Goal: Task Accomplishment & Management: Manage account settings

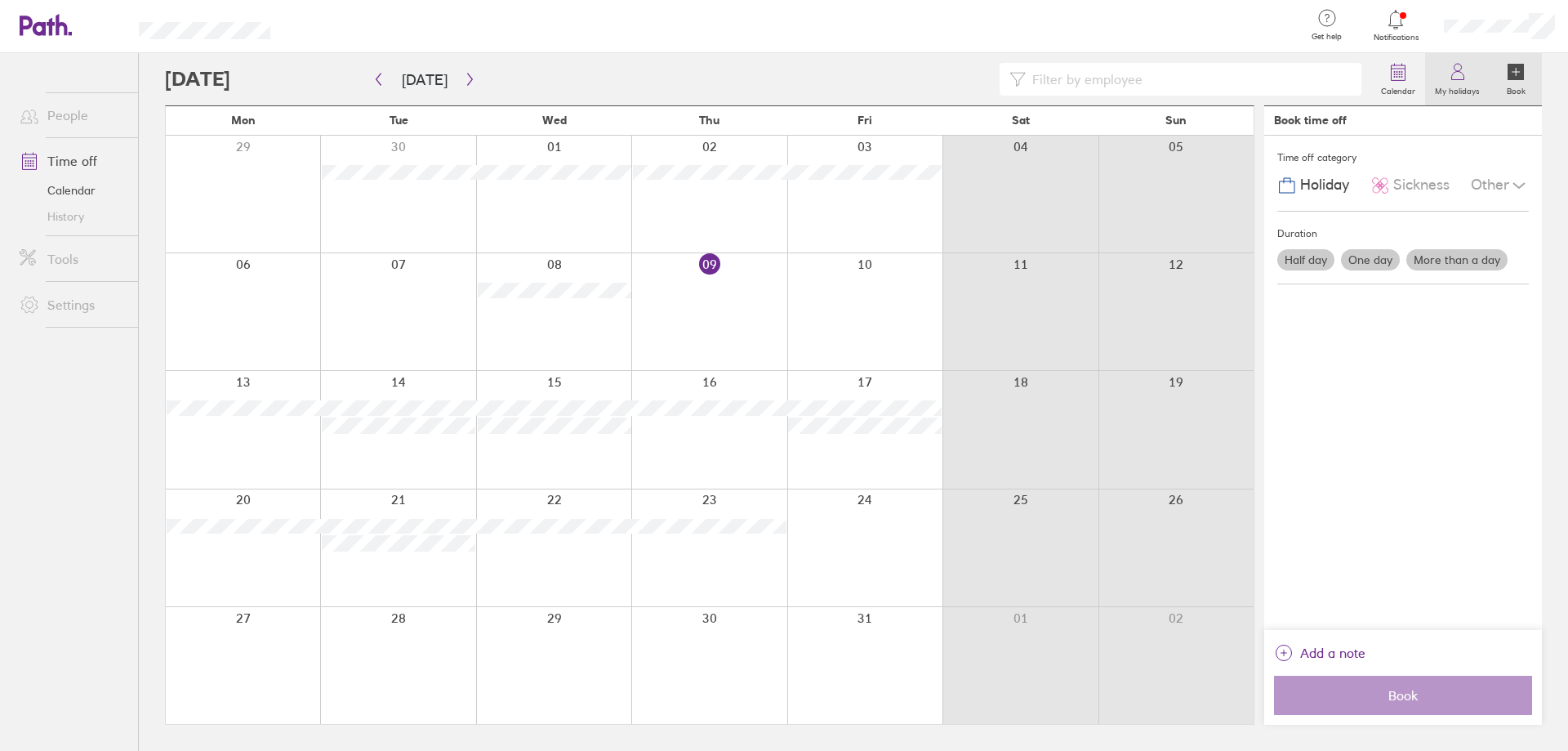
click at [1455, 75] on icon at bounding box center [1458, 72] width 20 height 20
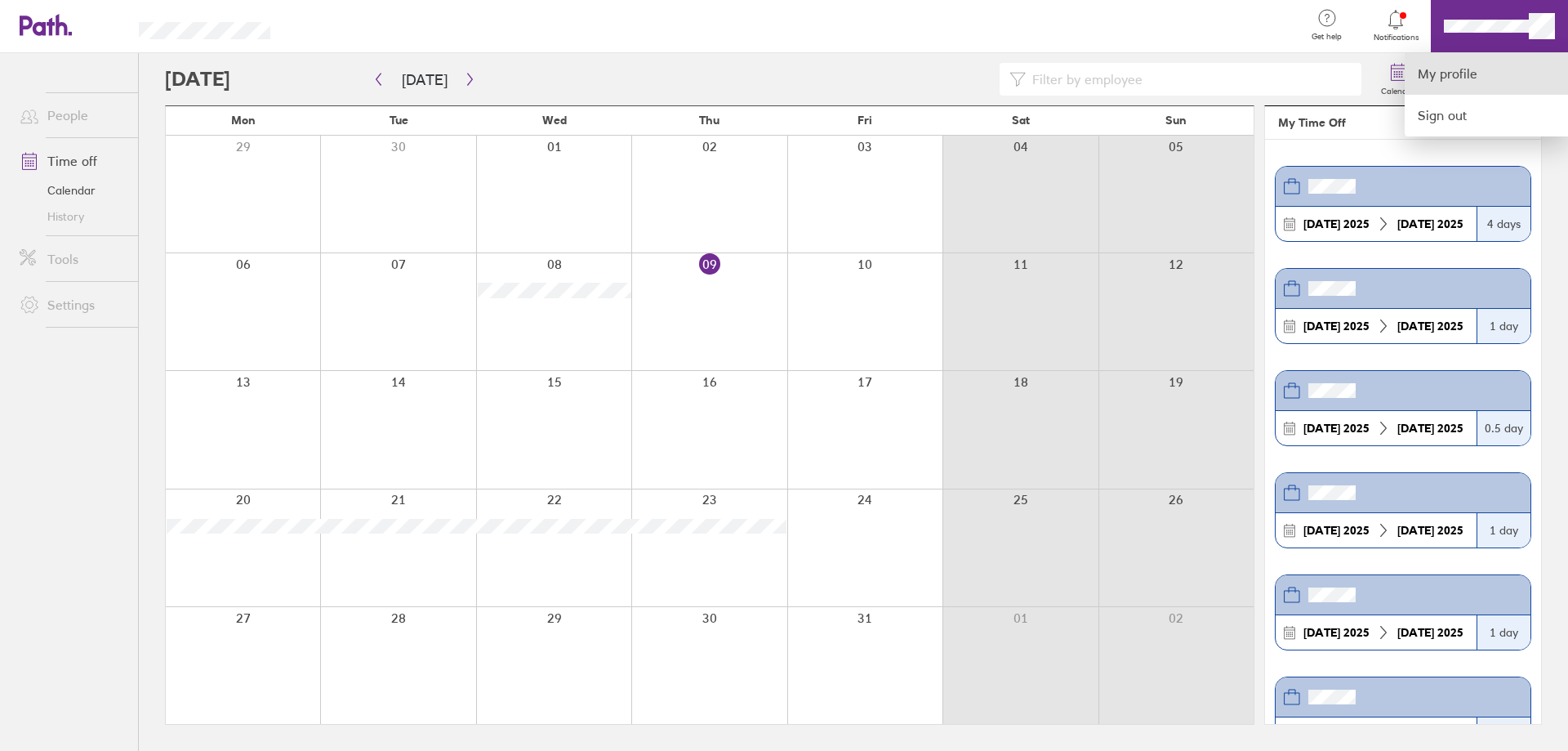
click at [1460, 75] on link "My profile" at bounding box center [1487, 74] width 163 height 42
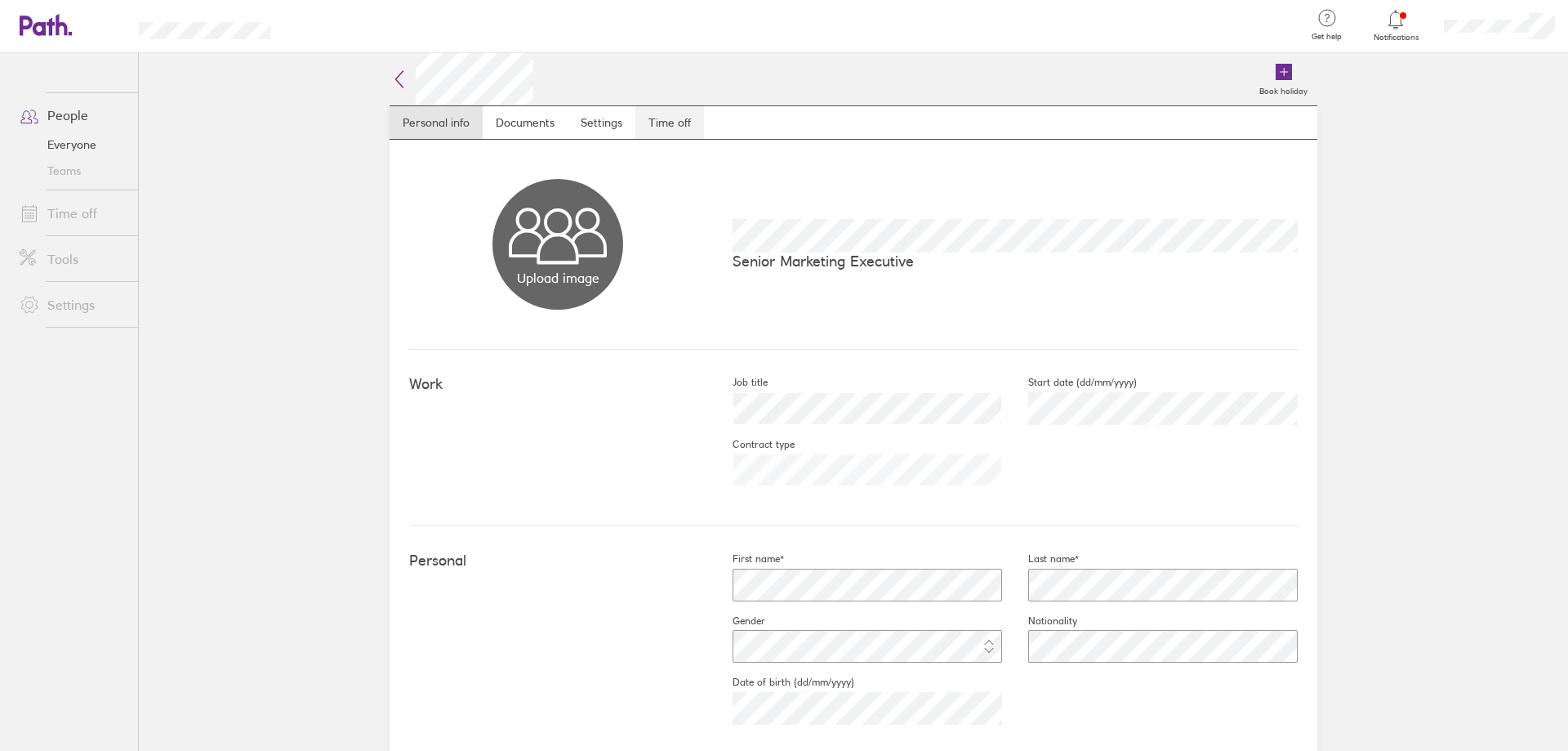
click at [669, 126] on link "Time off" at bounding box center [670, 122] width 69 height 33
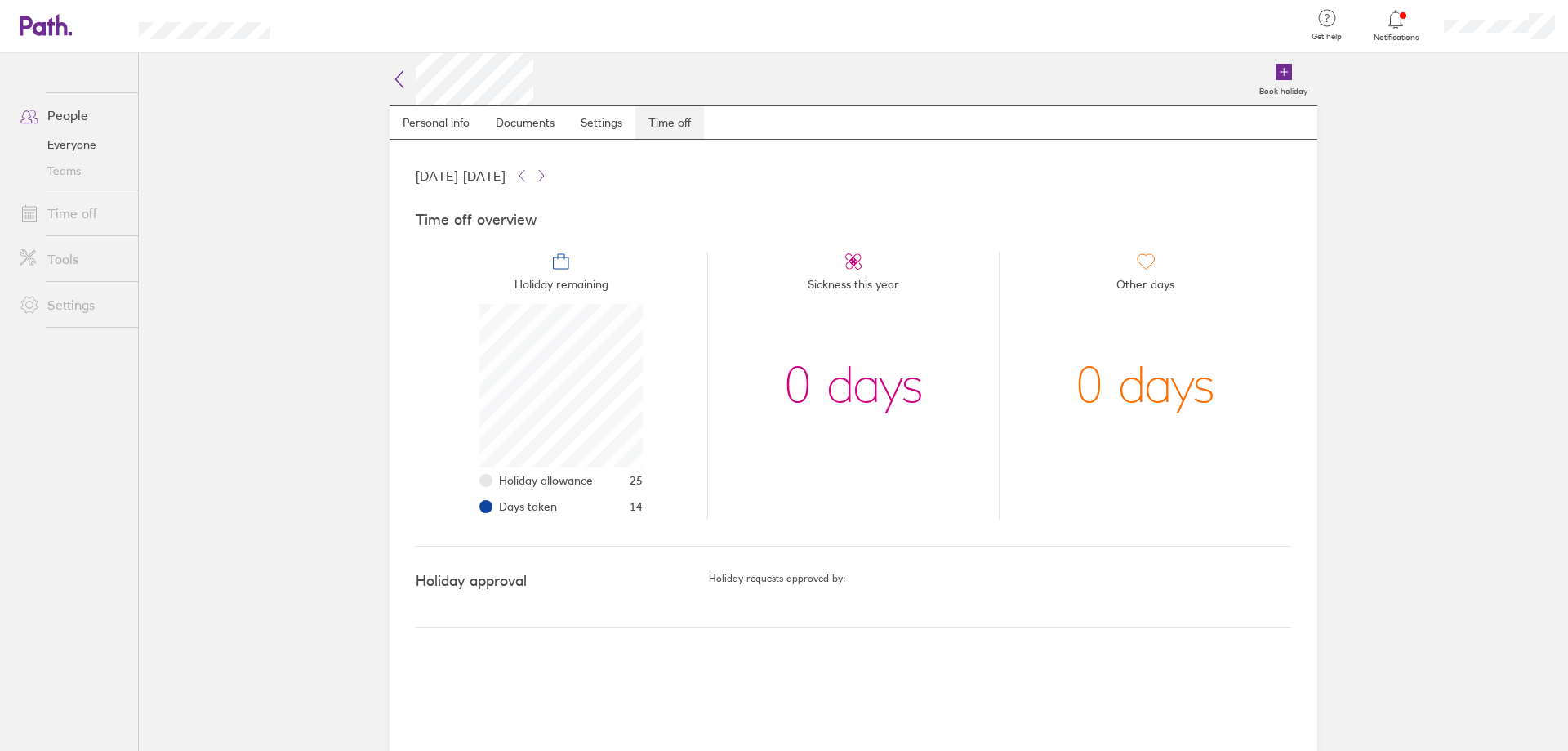
scroll to position [164, 163]
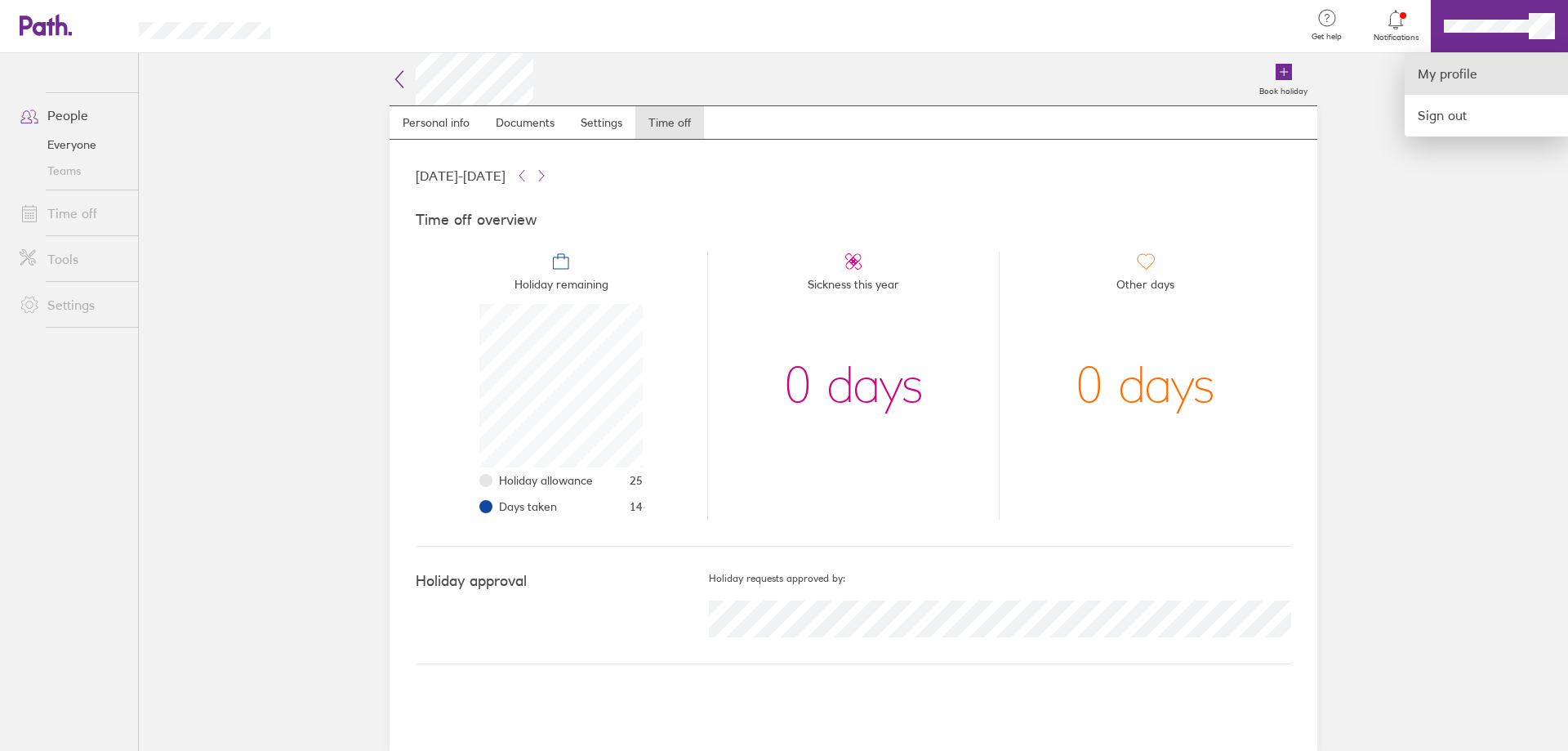
click at [1435, 74] on link "My profile" at bounding box center [1487, 74] width 163 height 42
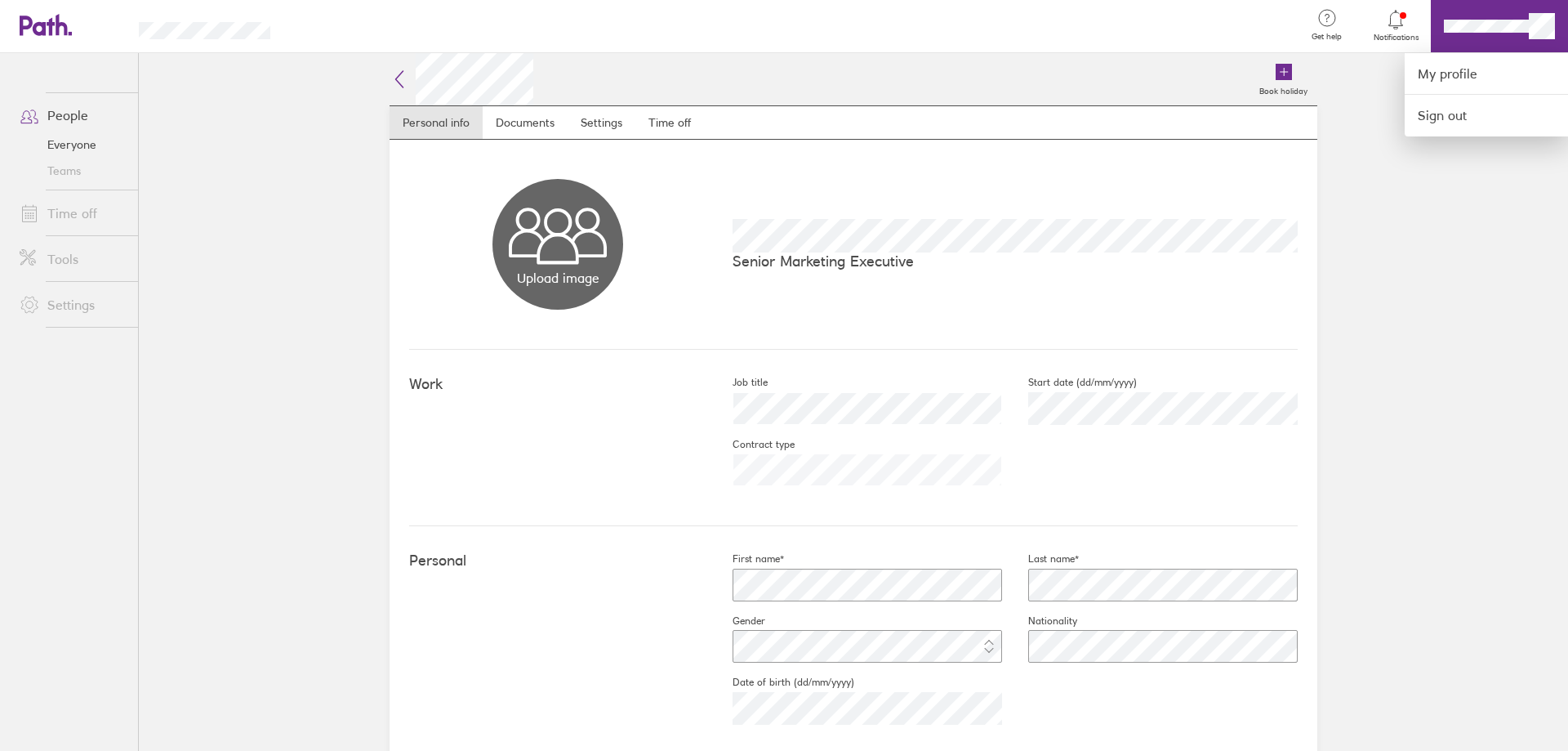
click at [80, 221] on div at bounding box center [784, 376] width 1568 height 751
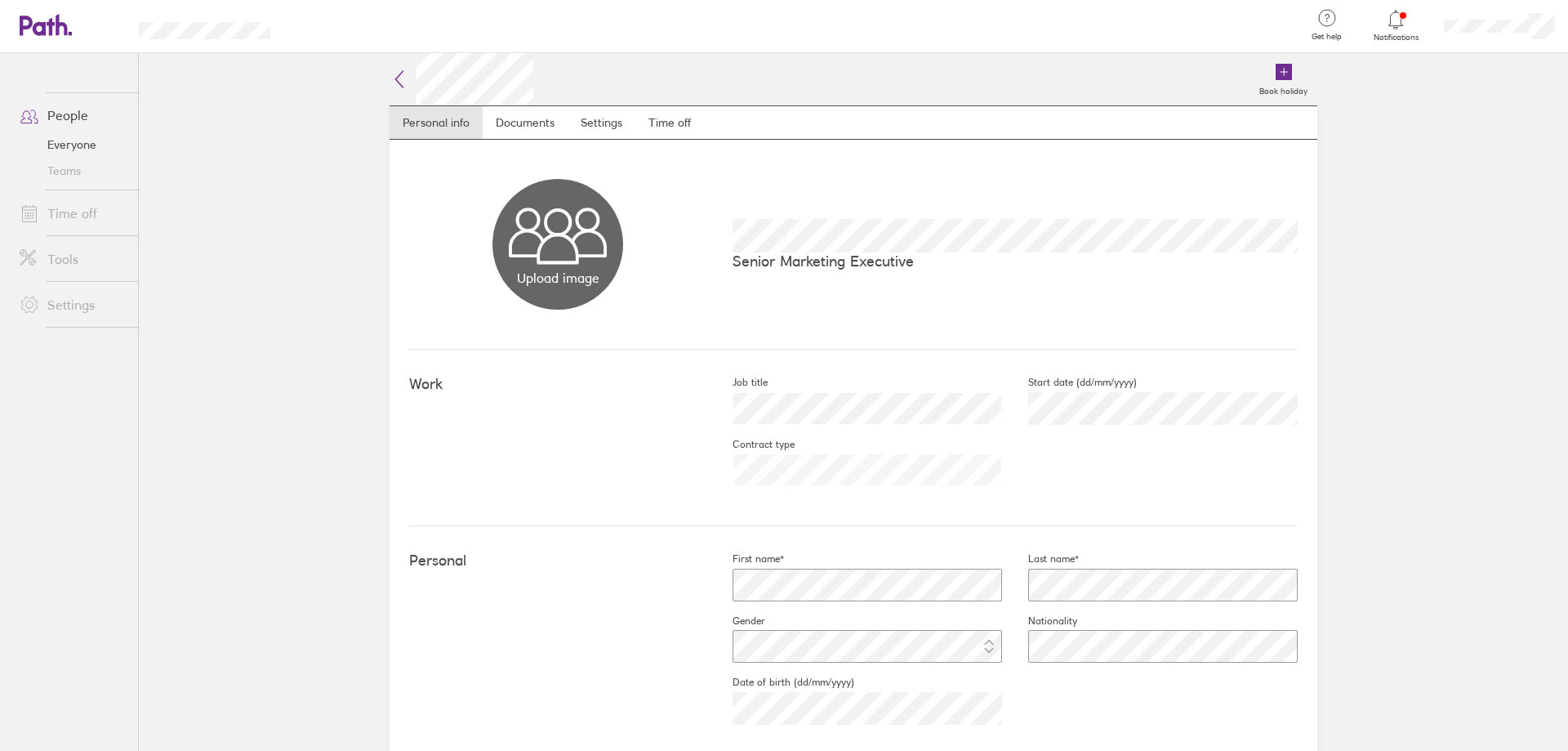
click at [80, 221] on link "Time off" at bounding box center [72, 214] width 131 height 33
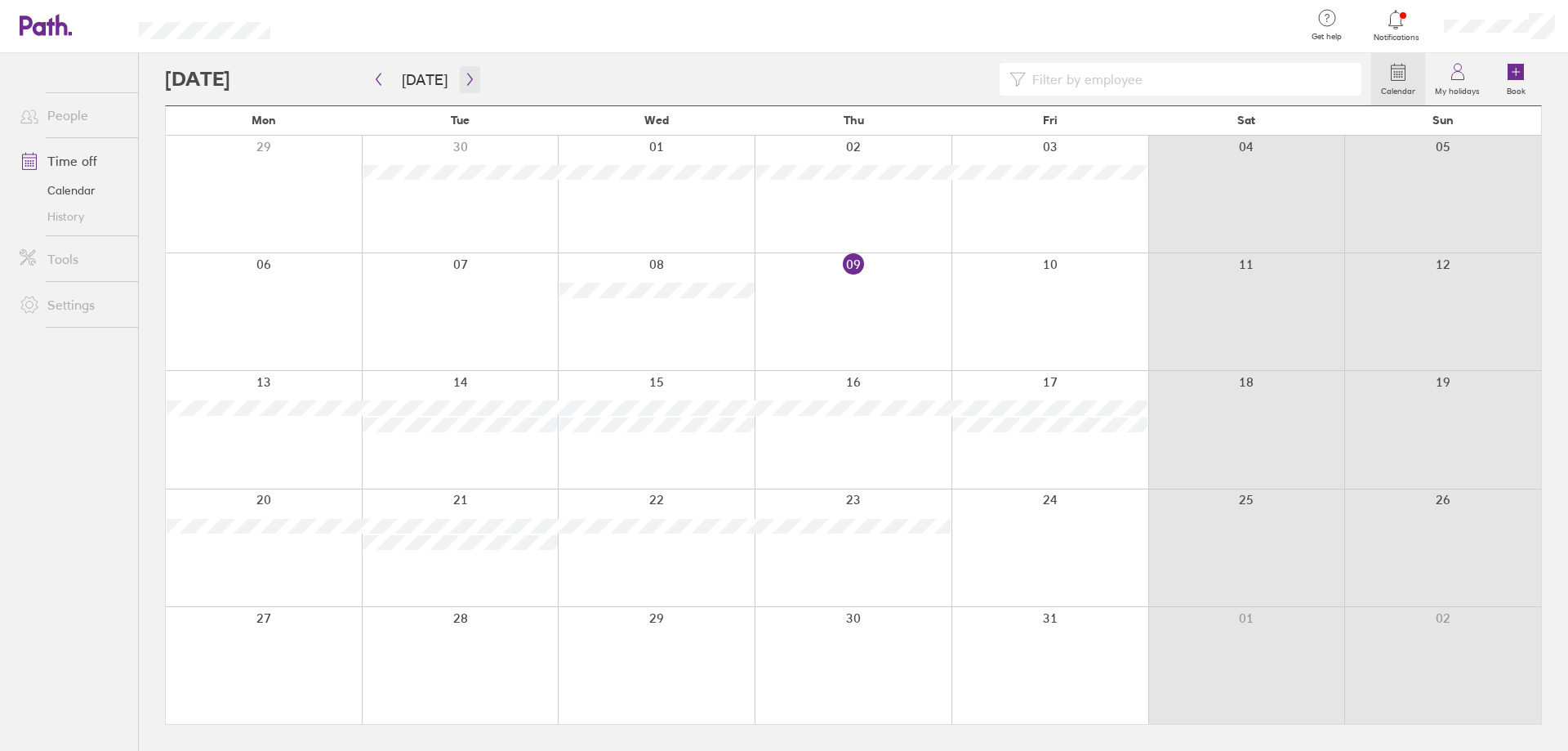
click at [467, 80] on icon "button" at bounding box center [470, 80] width 5 height 12
click at [467, 79] on icon "button" at bounding box center [470, 80] width 5 height 12
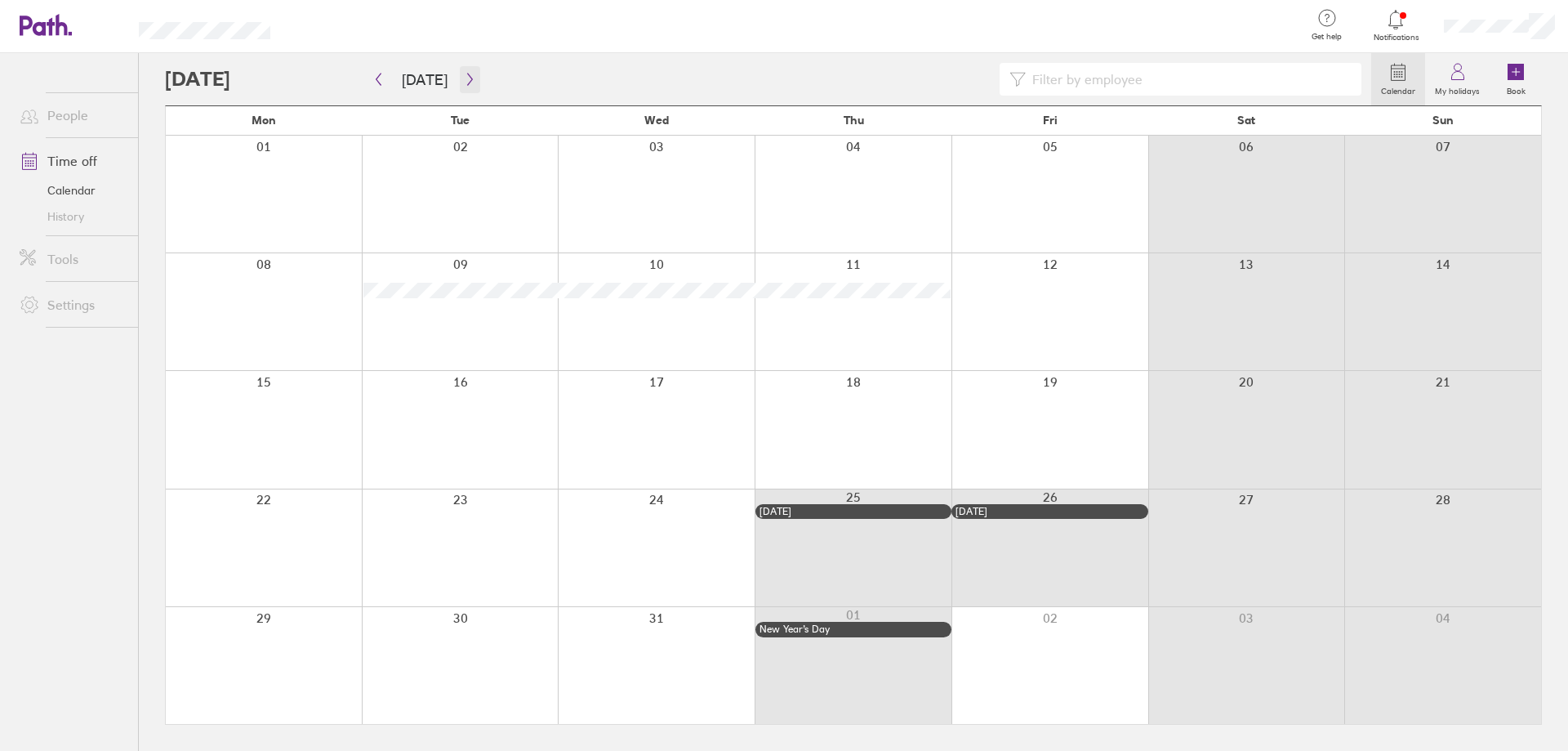
click at [467, 79] on icon "button" at bounding box center [470, 80] width 5 height 12
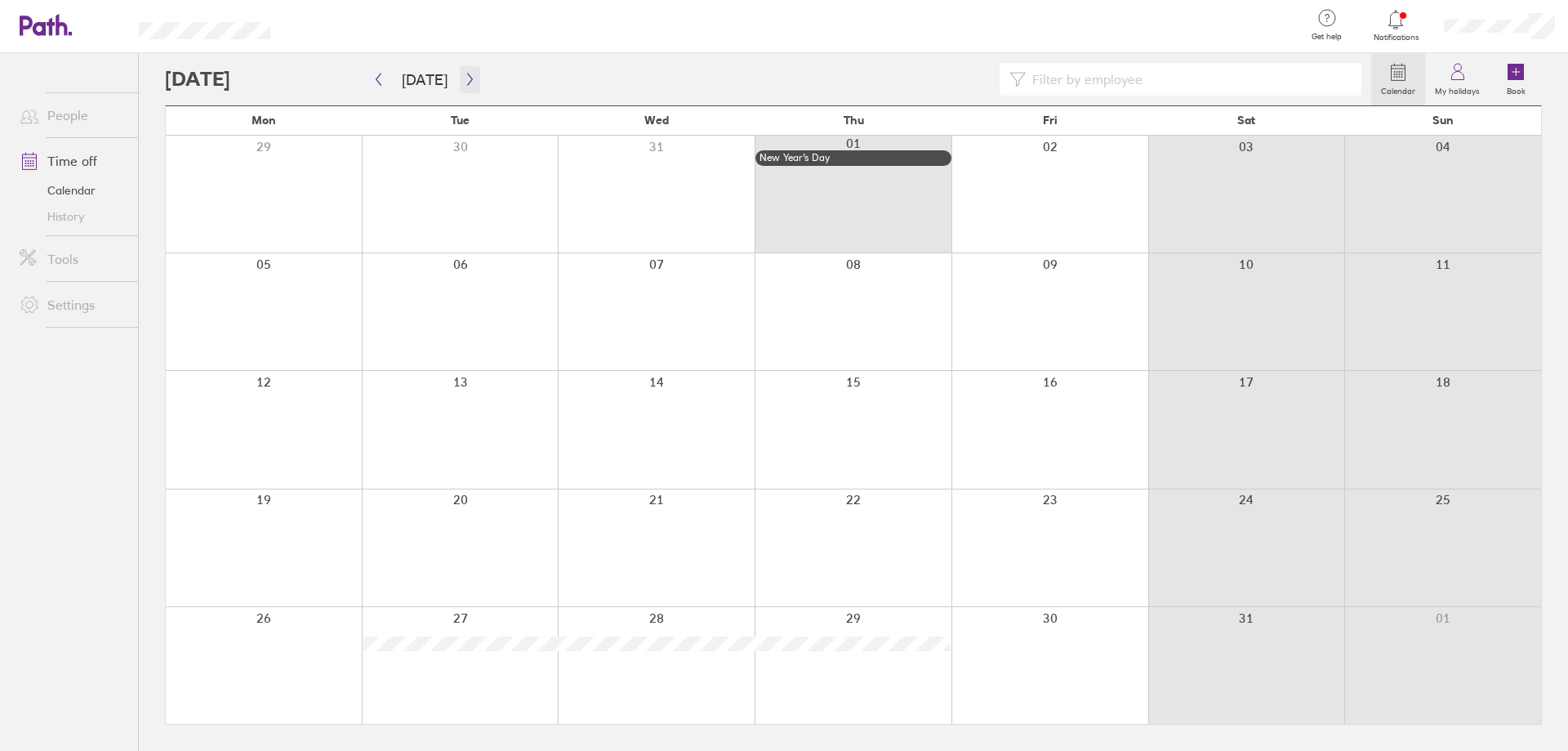
click at [467, 79] on icon "button" at bounding box center [470, 80] width 5 height 12
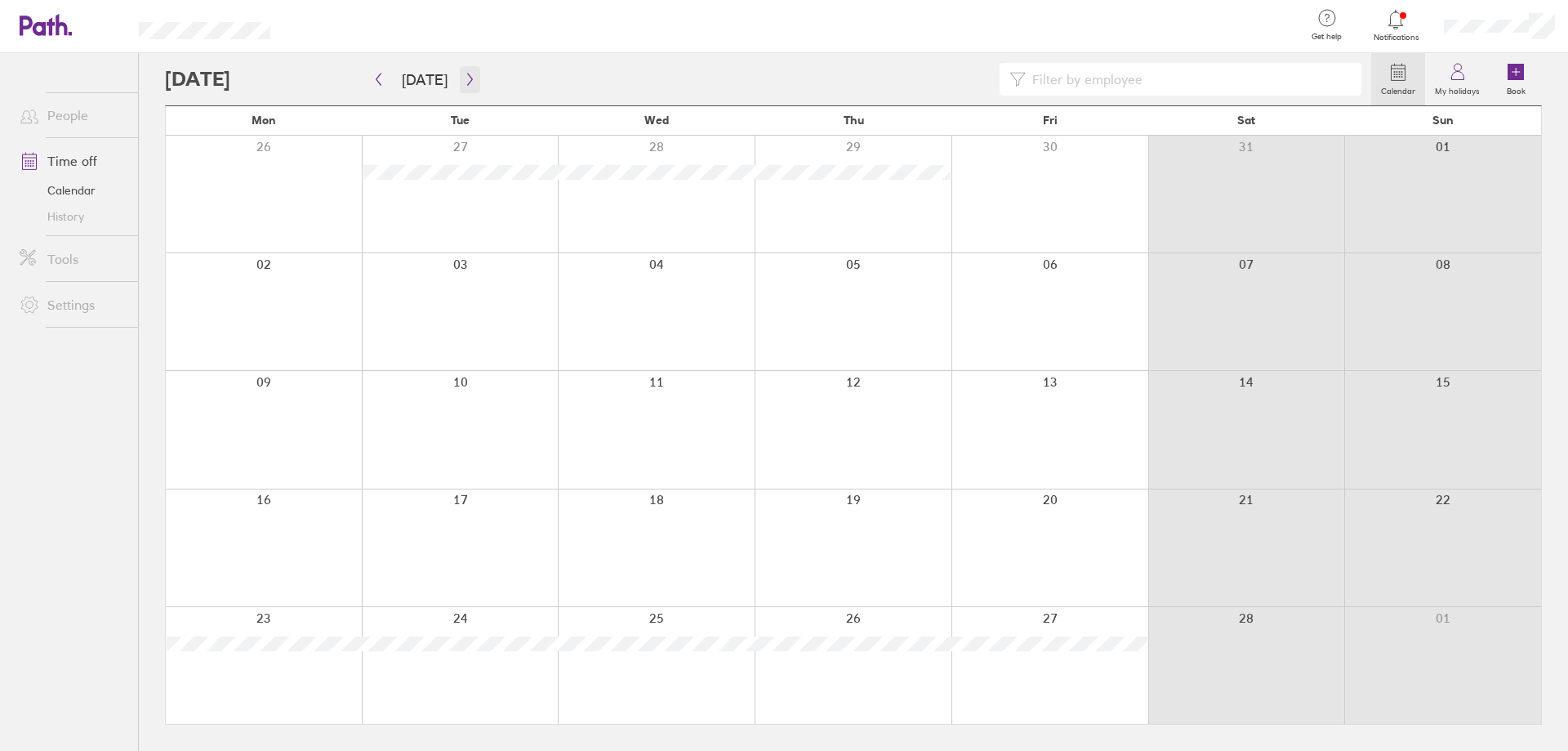
click at [467, 79] on icon "button" at bounding box center [470, 80] width 5 height 12
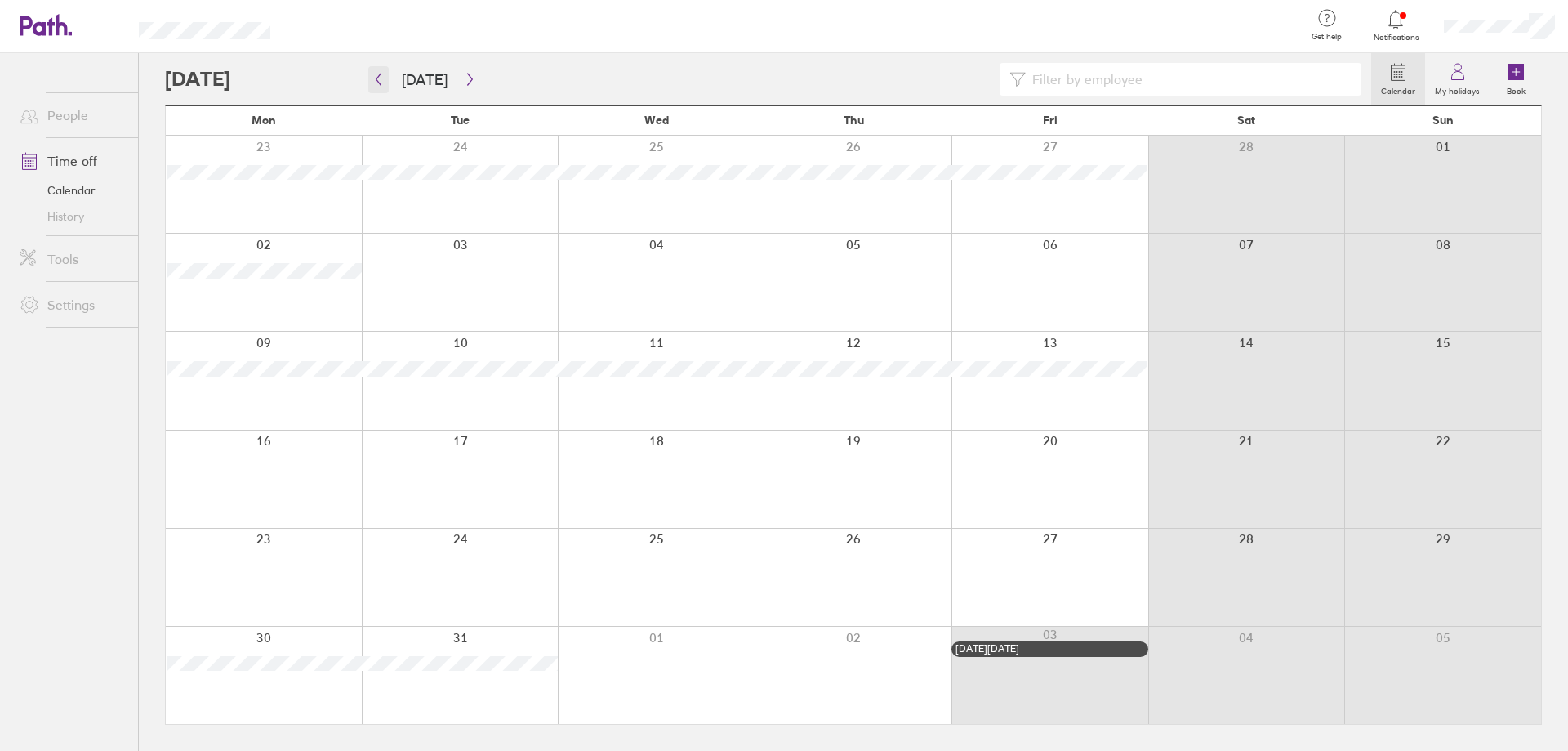
click at [373, 76] on icon "button" at bounding box center [378, 80] width 12 height 13
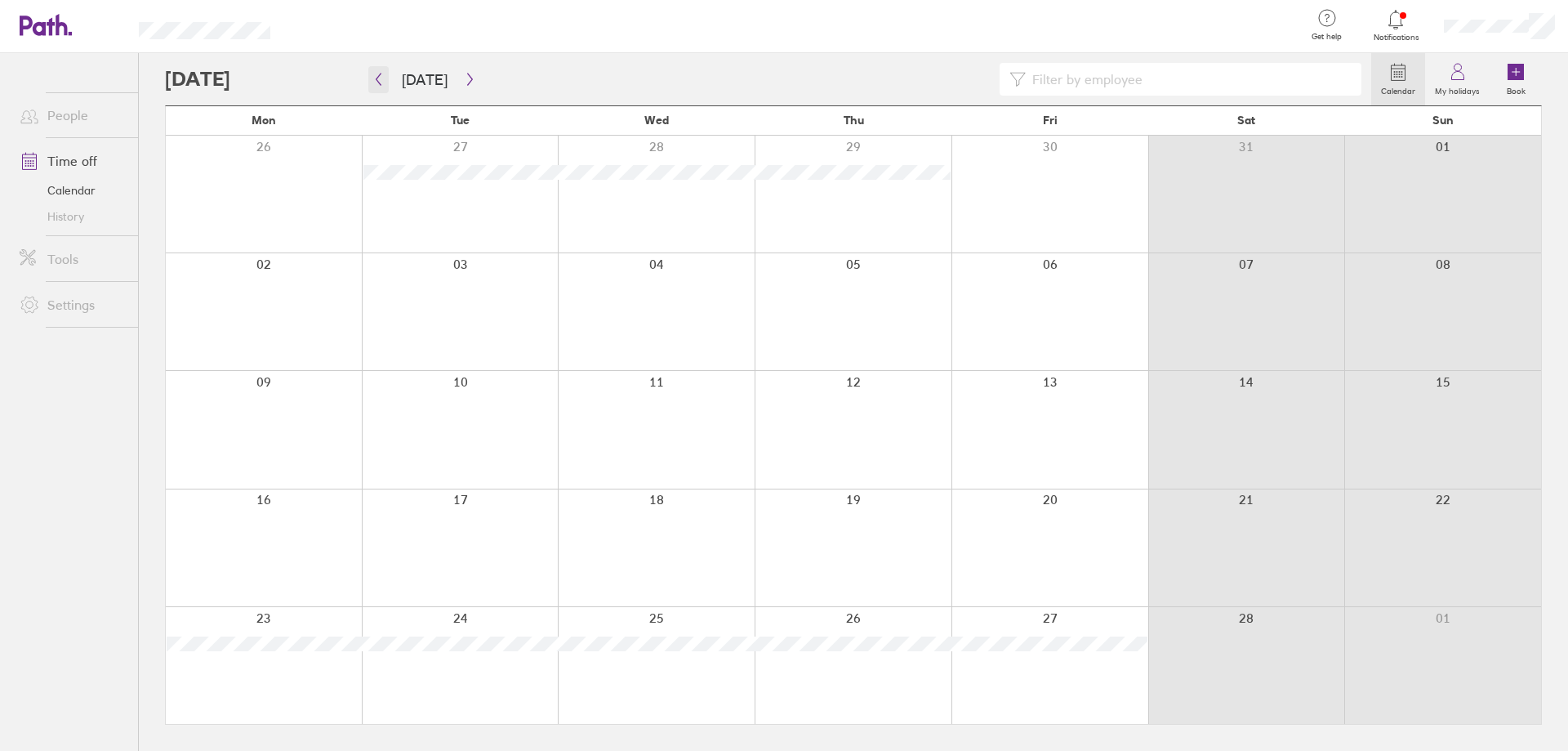
click at [373, 76] on icon "button" at bounding box center [378, 80] width 12 height 13
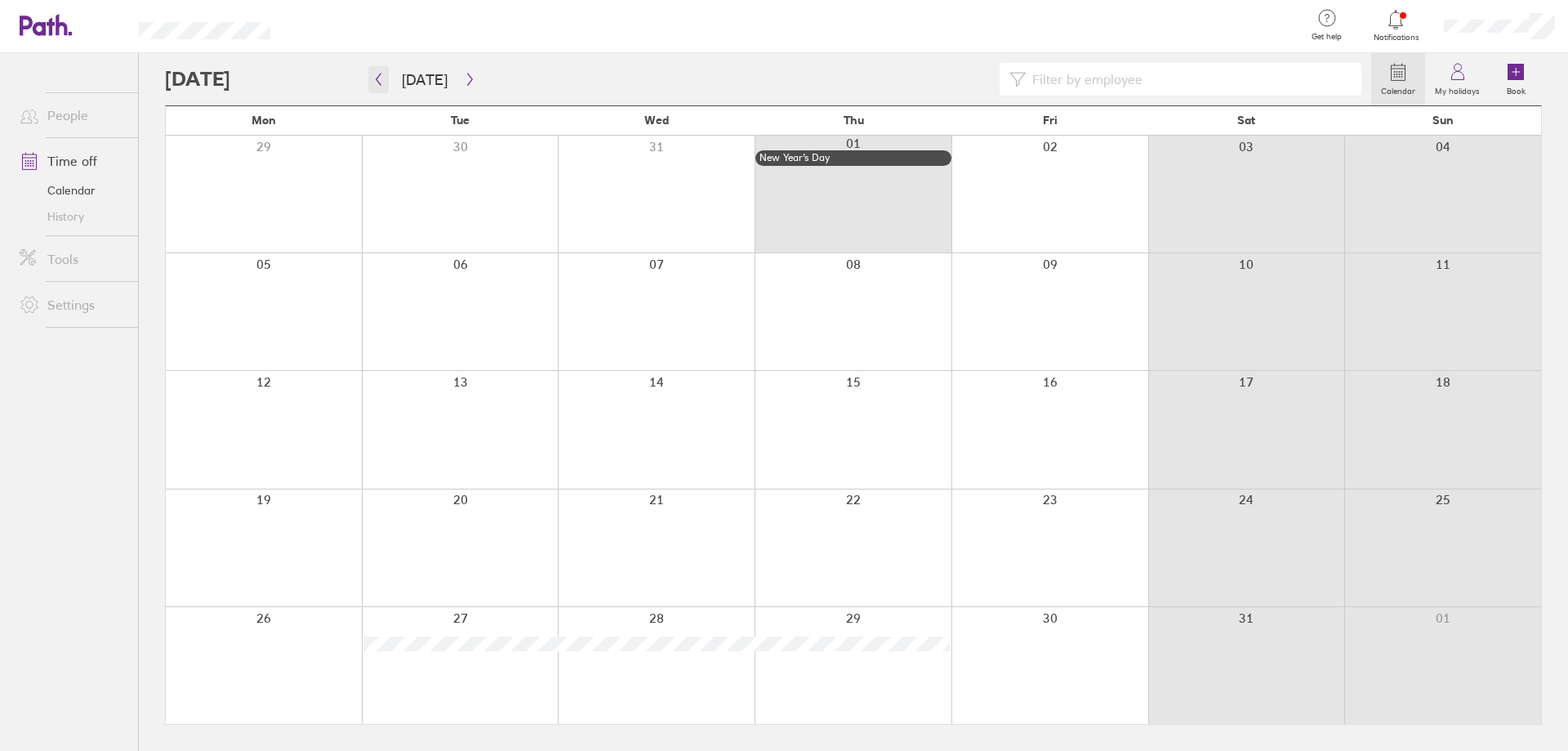
click at [373, 76] on icon "button" at bounding box center [378, 80] width 12 height 13
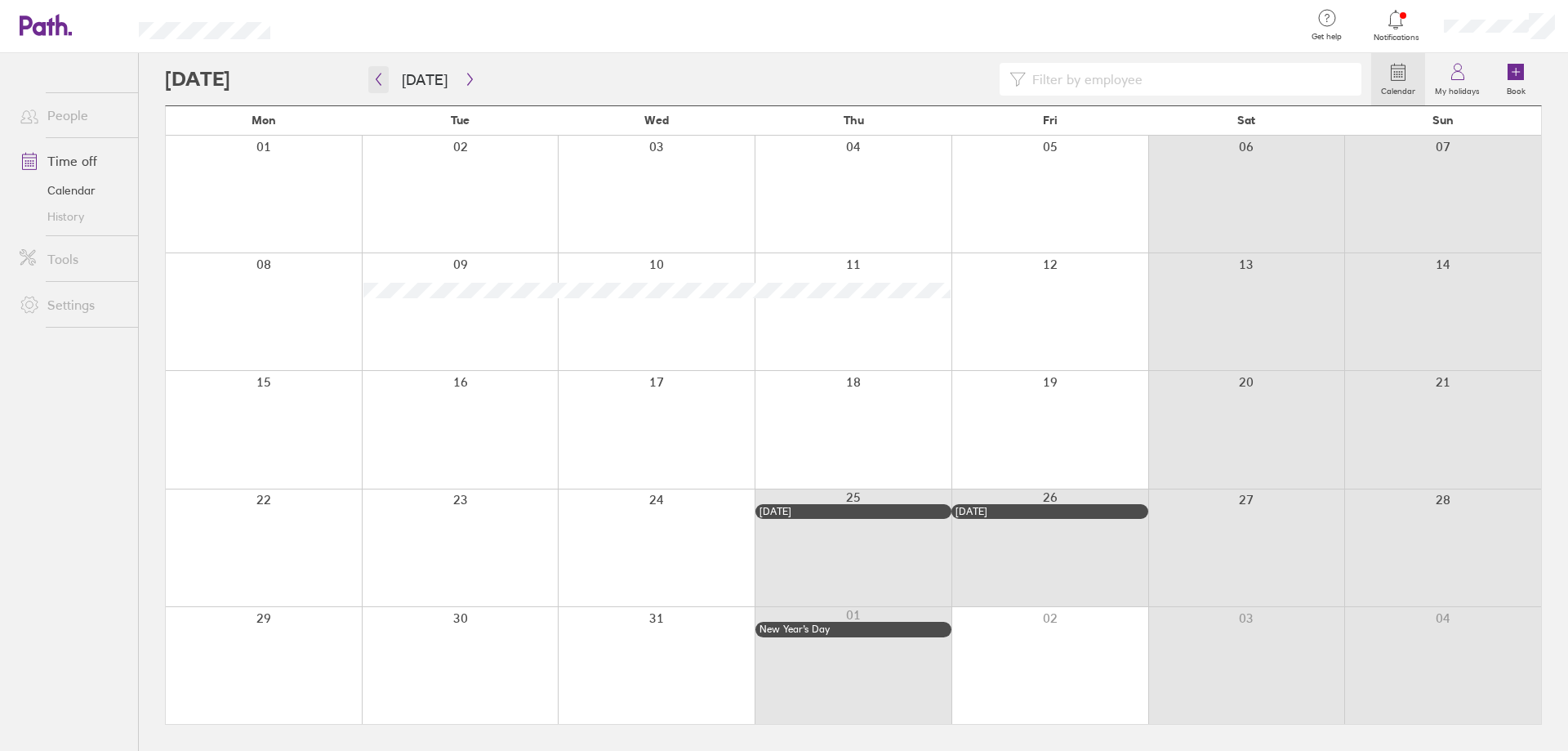
click at [375, 75] on icon "button" at bounding box center [378, 80] width 12 height 13
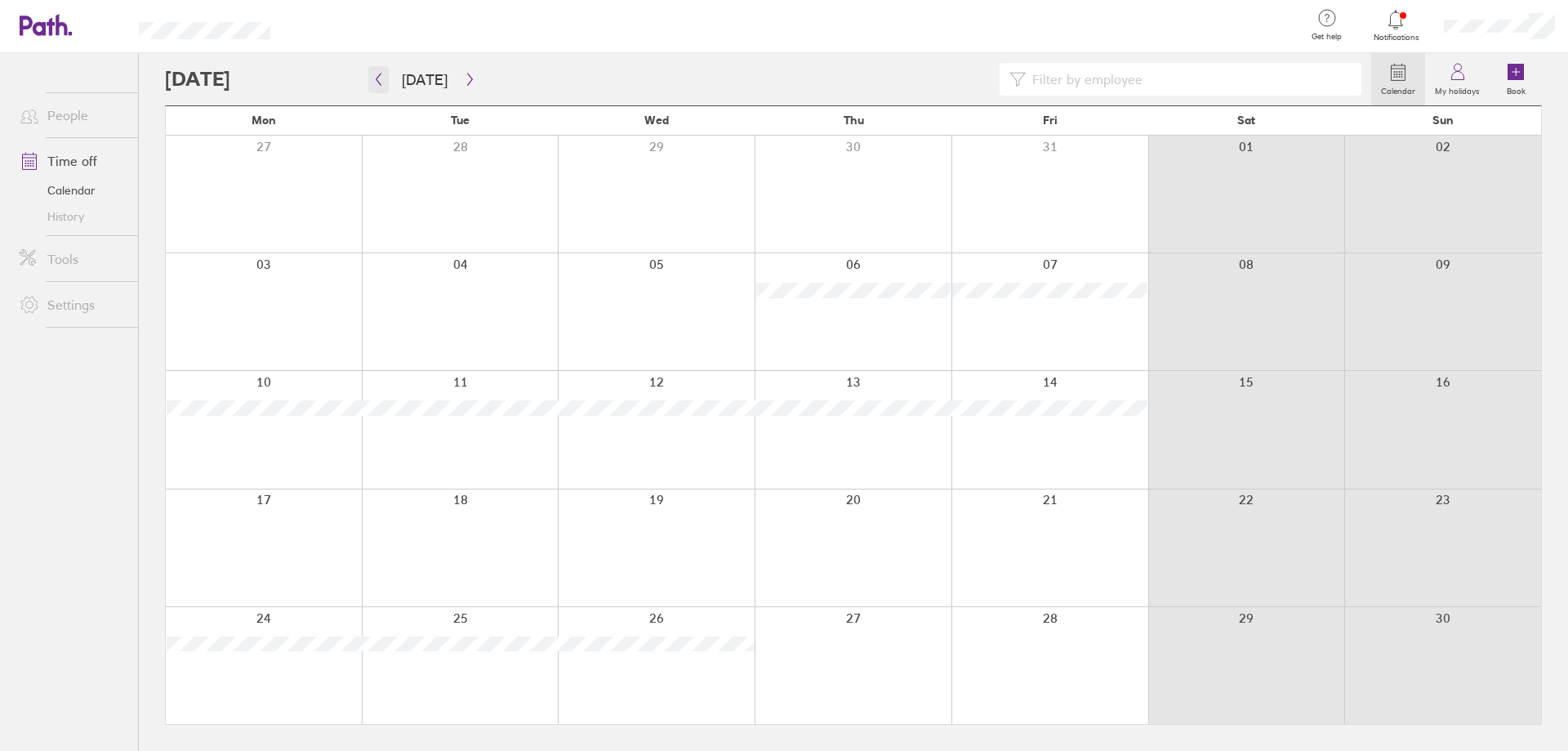
click at [375, 75] on icon "button" at bounding box center [378, 80] width 12 height 13
click at [467, 77] on icon "button" at bounding box center [470, 80] width 5 height 12
click at [467, 74] on icon "button" at bounding box center [470, 80] width 12 height 13
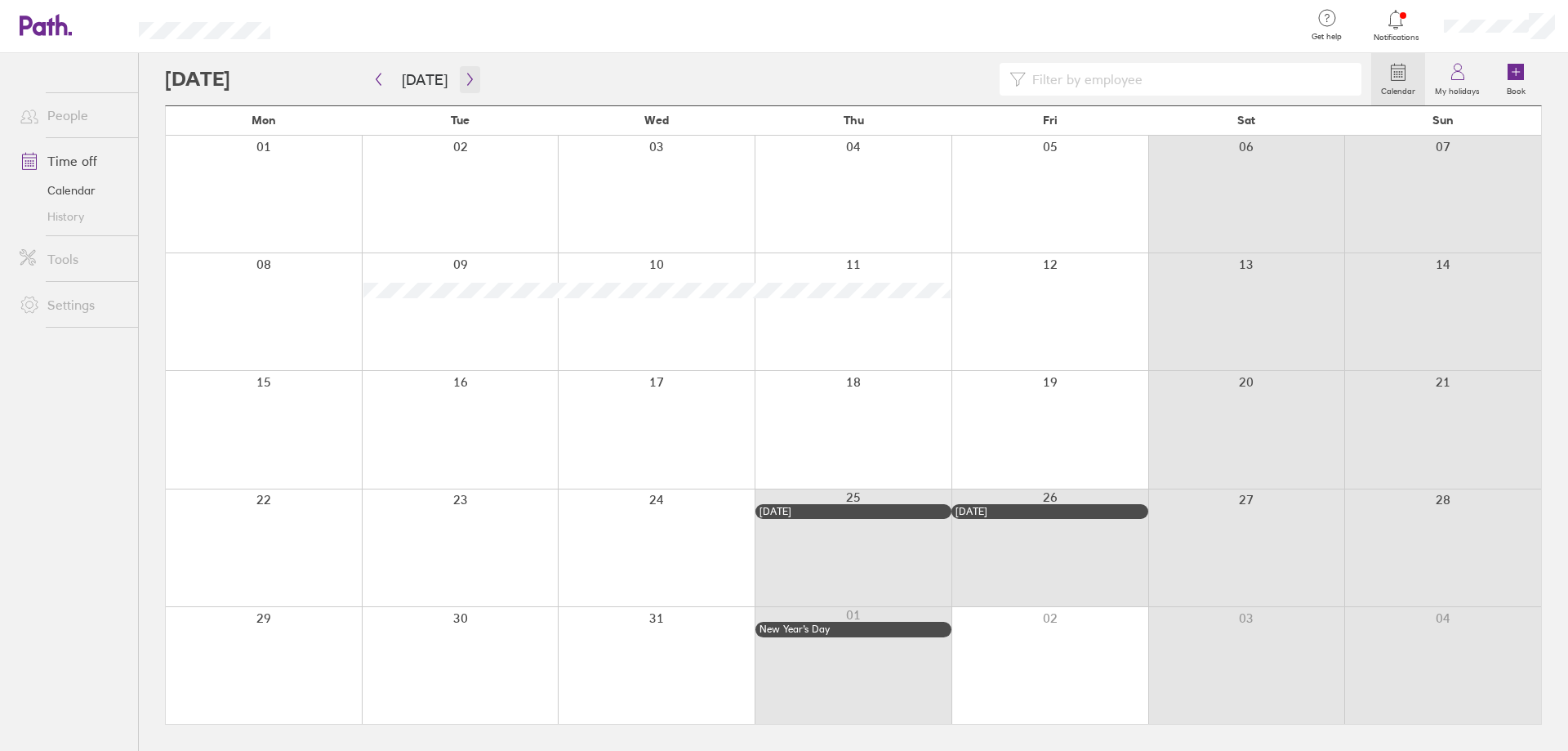
click at [468, 71] on button "button" at bounding box center [470, 80] width 21 height 27
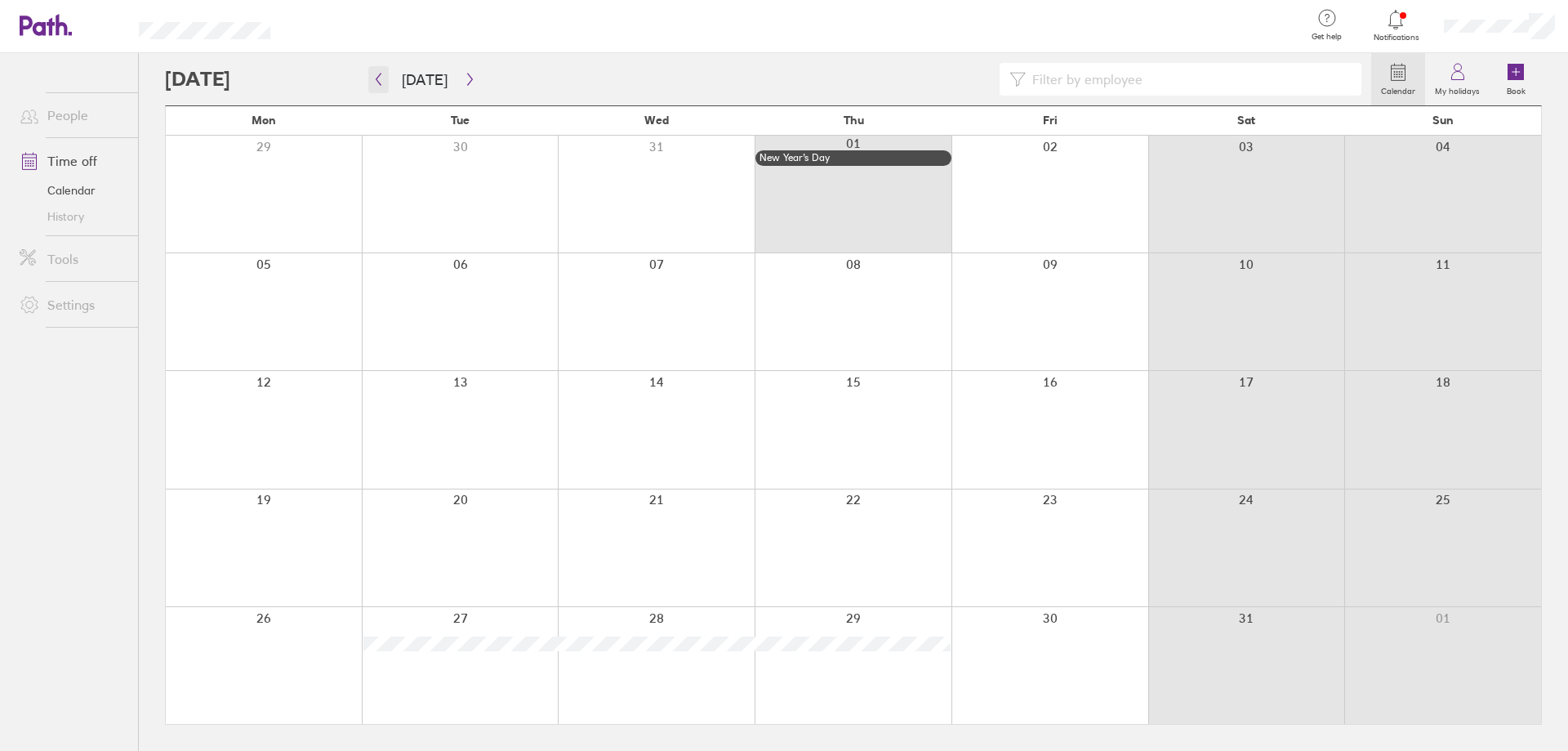
click at [375, 80] on icon "button" at bounding box center [378, 80] width 12 height 13
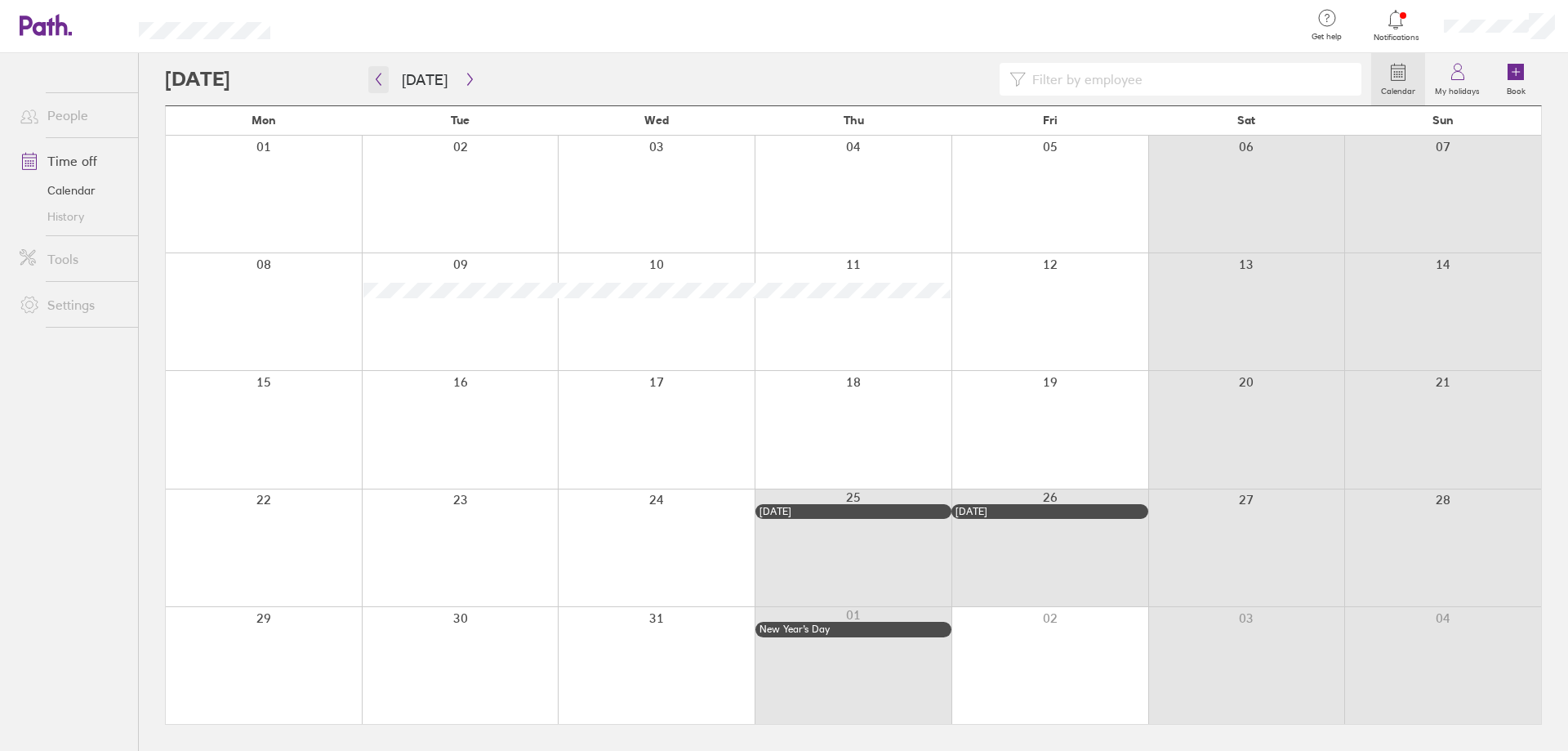
click at [375, 80] on icon "button" at bounding box center [378, 80] width 12 height 13
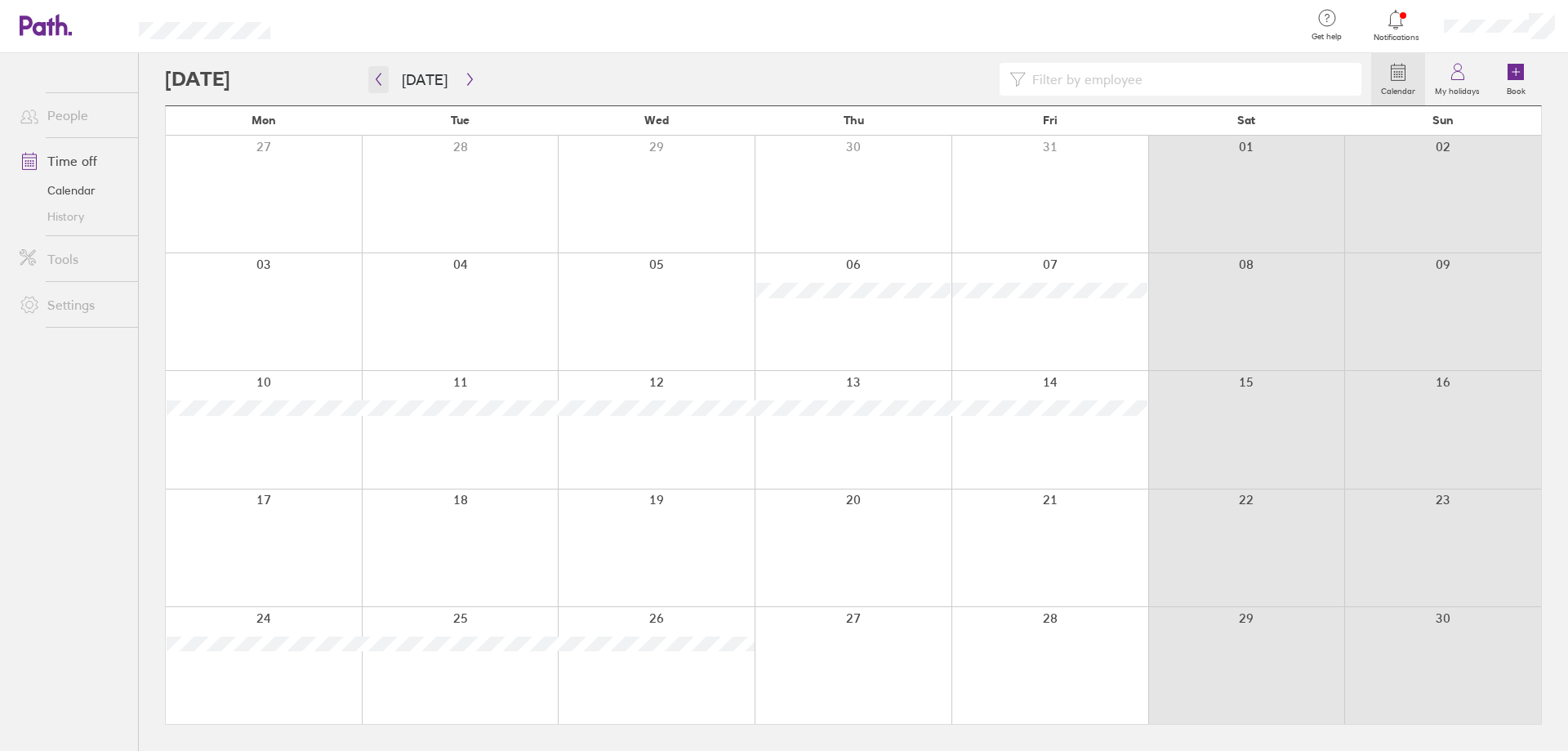
click at [375, 80] on icon "button" at bounding box center [378, 80] width 12 height 13
